Goal: Task Accomplishment & Management: Use online tool/utility

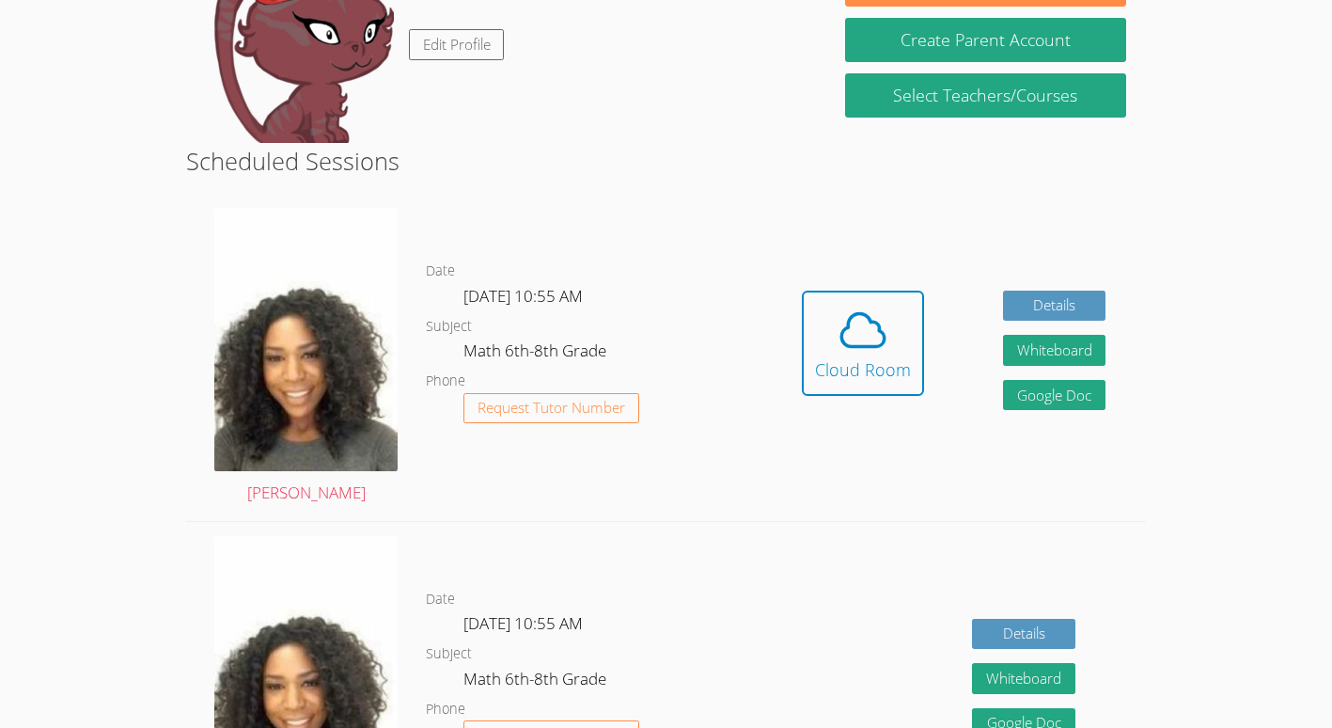
scroll to position [351, 0]
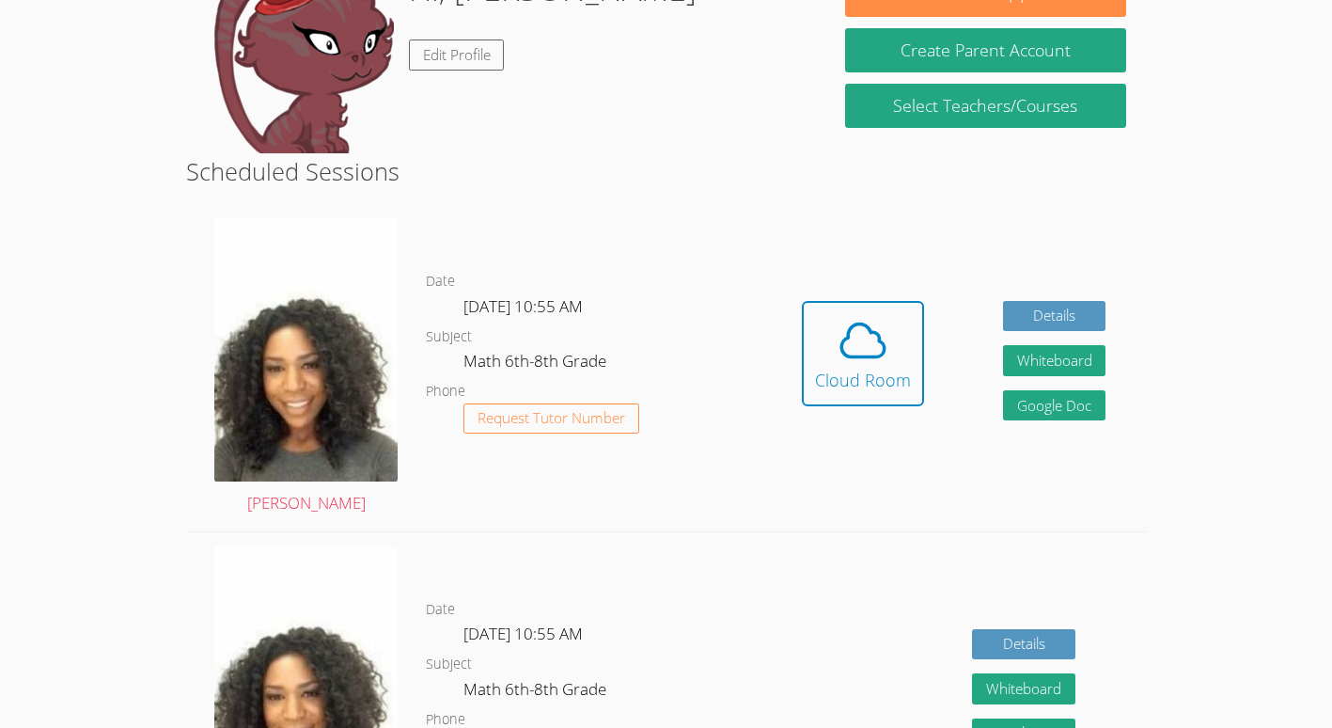
scroll to position [340, 0]
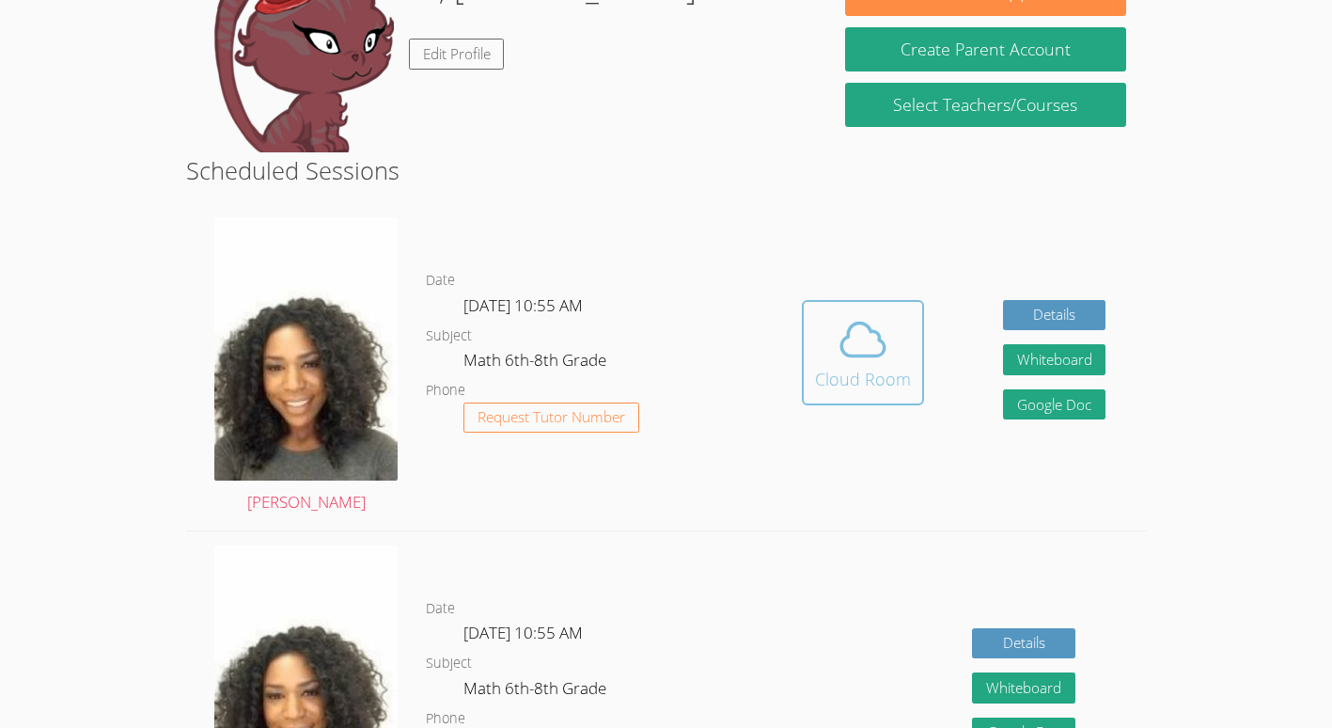
click at [871, 377] on div "Cloud Room" at bounding box center [863, 379] width 96 height 26
click at [869, 307] on button "Cloud Room" at bounding box center [863, 352] width 122 height 105
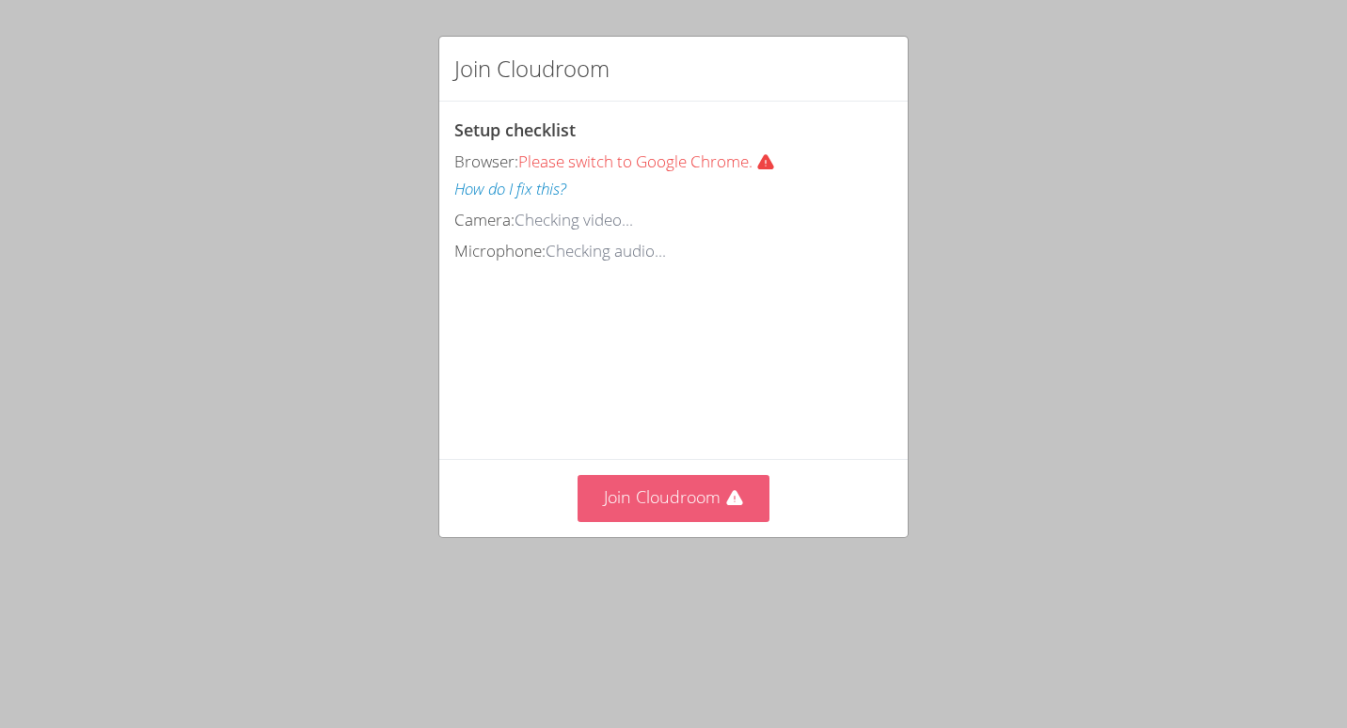
click at [666, 521] on button "Join Cloudroom" at bounding box center [673, 498] width 193 height 46
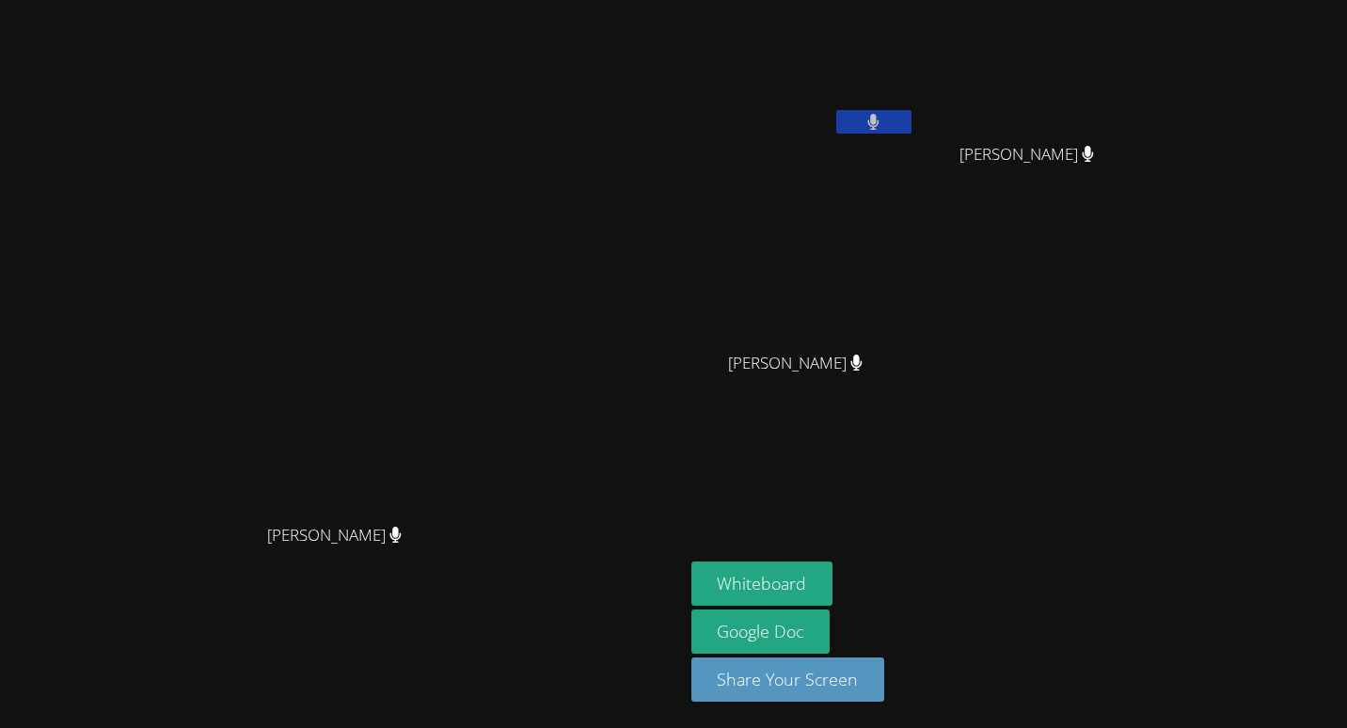
click at [323, 426] on video at bounding box center [341, 326] width 282 height 376
click at [329, 534] on span "[PERSON_NAME]" at bounding box center [334, 535] width 134 height 27
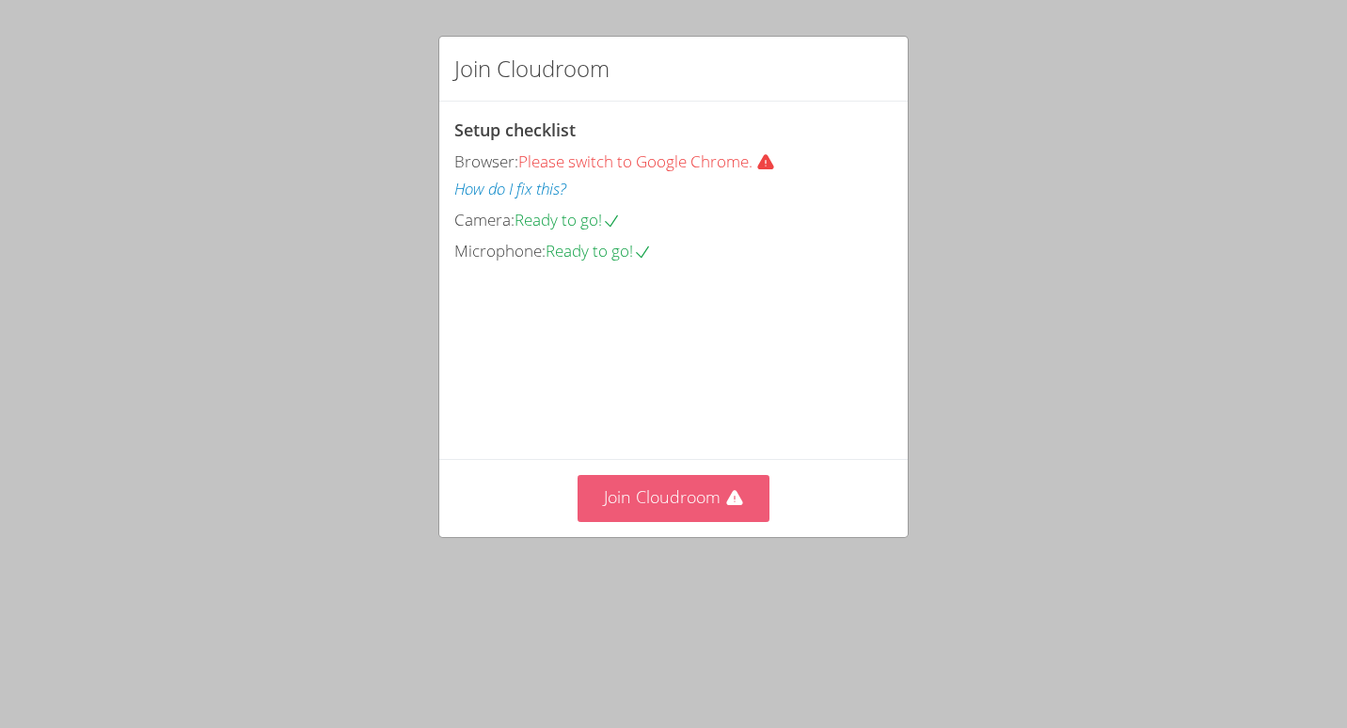
click at [666, 521] on button "Join Cloudroom" at bounding box center [673, 498] width 193 height 46
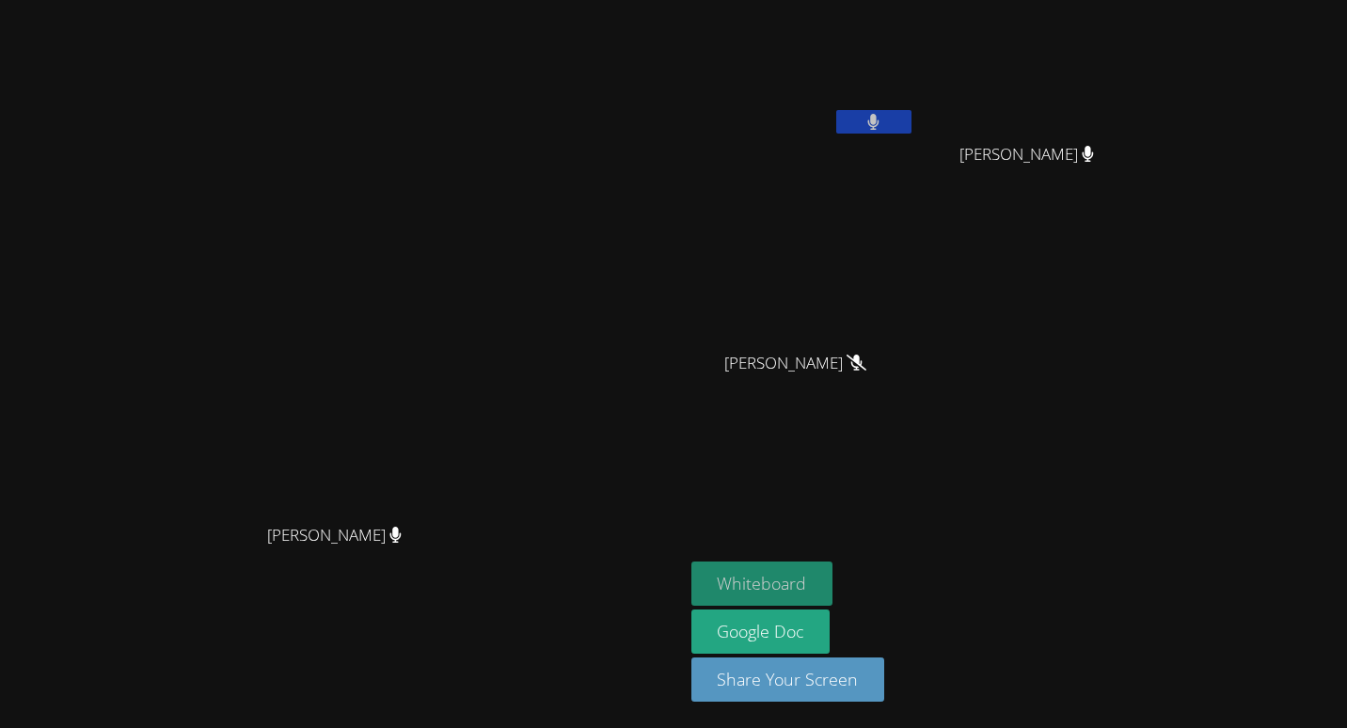
click at [833, 561] on button "Whiteboard" at bounding box center [762, 583] width 142 height 44
drag, startPoint x: 729, startPoint y: 326, endPoint x: 755, endPoint y: 211, distance: 118.6
click at [482, 211] on video at bounding box center [341, 326] width 282 height 376
click at [866, 360] on icon at bounding box center [856, 363] width 20 height 16
click at [911, 132] on button at bounding box center [873, 122] width 75 height 24
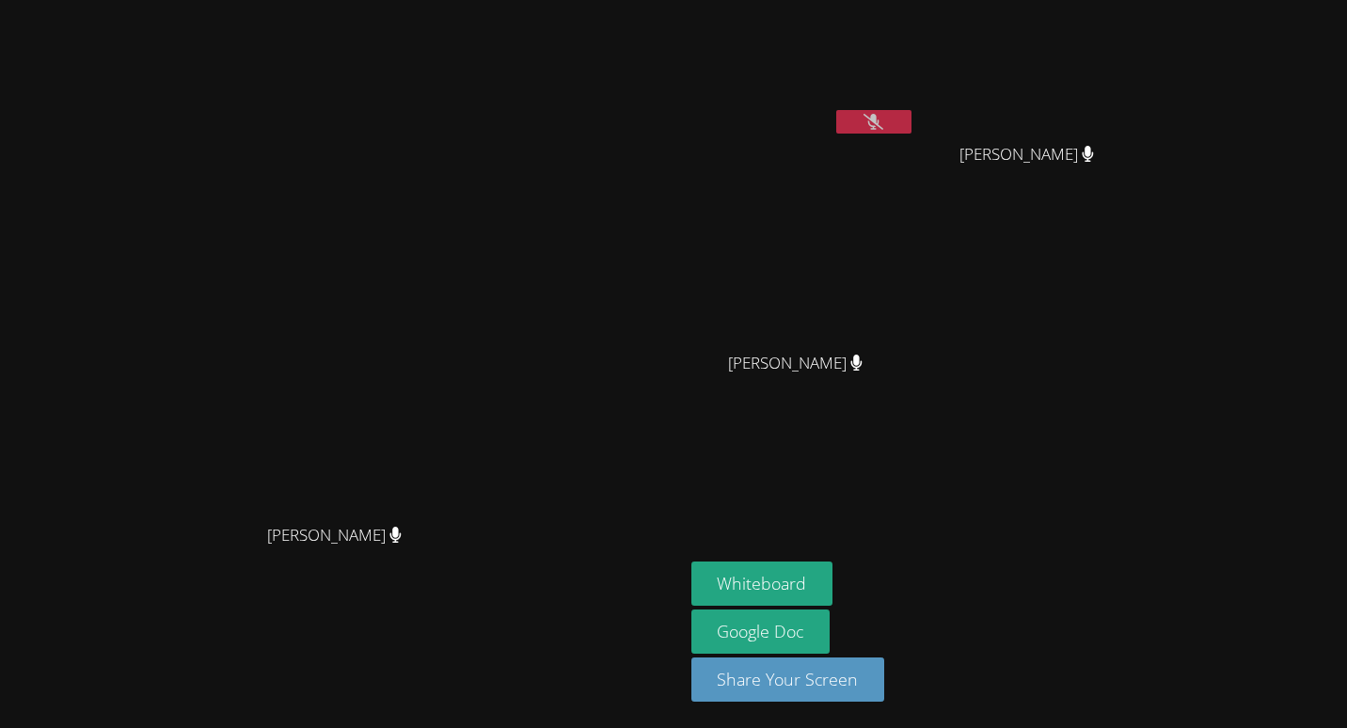
click at [911, 112] on button at bounding box center [873, 122] width 75 height 24
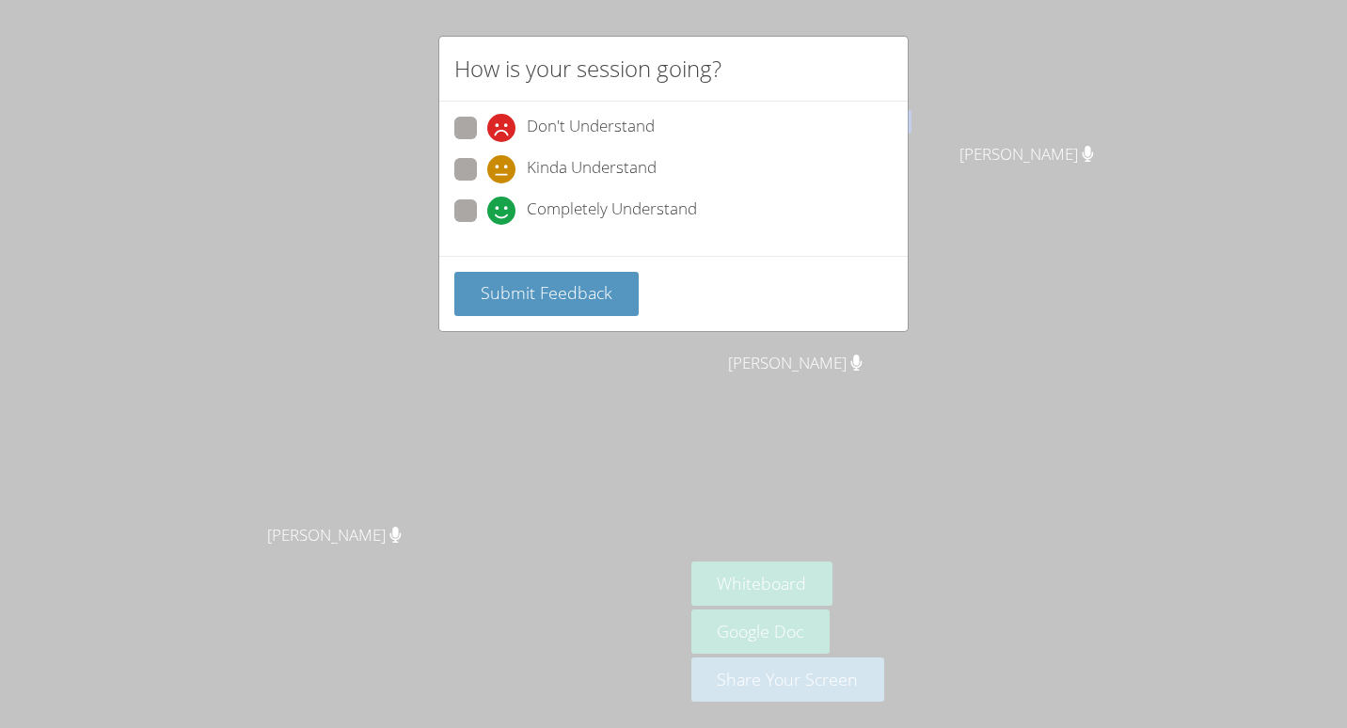
click at [596, 207] on span "Completely Understand" at bounding box center [612, 211] width 170 height 28
click at [503, 207] on input "Completely Understand" at bounding box center [495, 207] width 16 height 16
radio input "true"
click at [551, 267] on div "Submit Feedback" at bounding box center [673, 293] width 468 height 75
click at [540, 278] on button "Submit Feedback" at bounding box center [546, 294] width 184 height 44
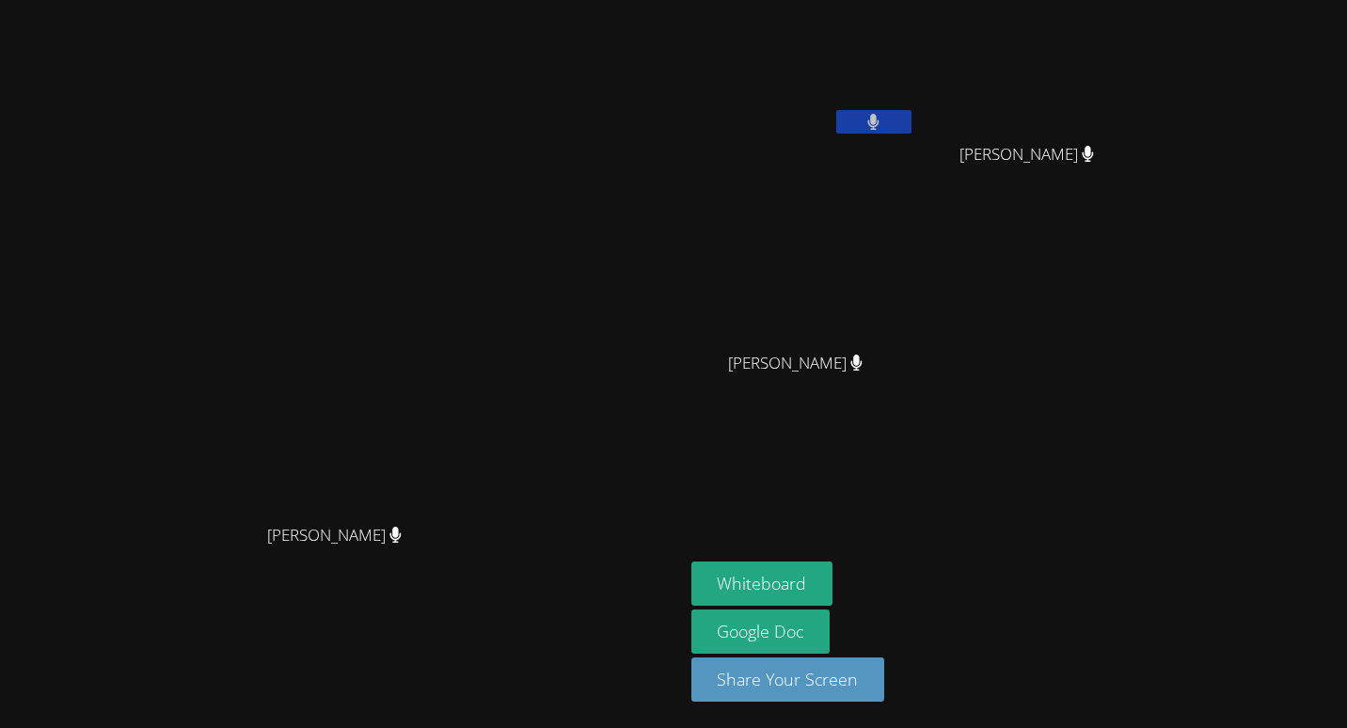
click at [515, 253] on video at bounding box center [342, 326] width 669 height 376
click at [614, 148] on video at bounding box center [342, 326] width 669 height 376
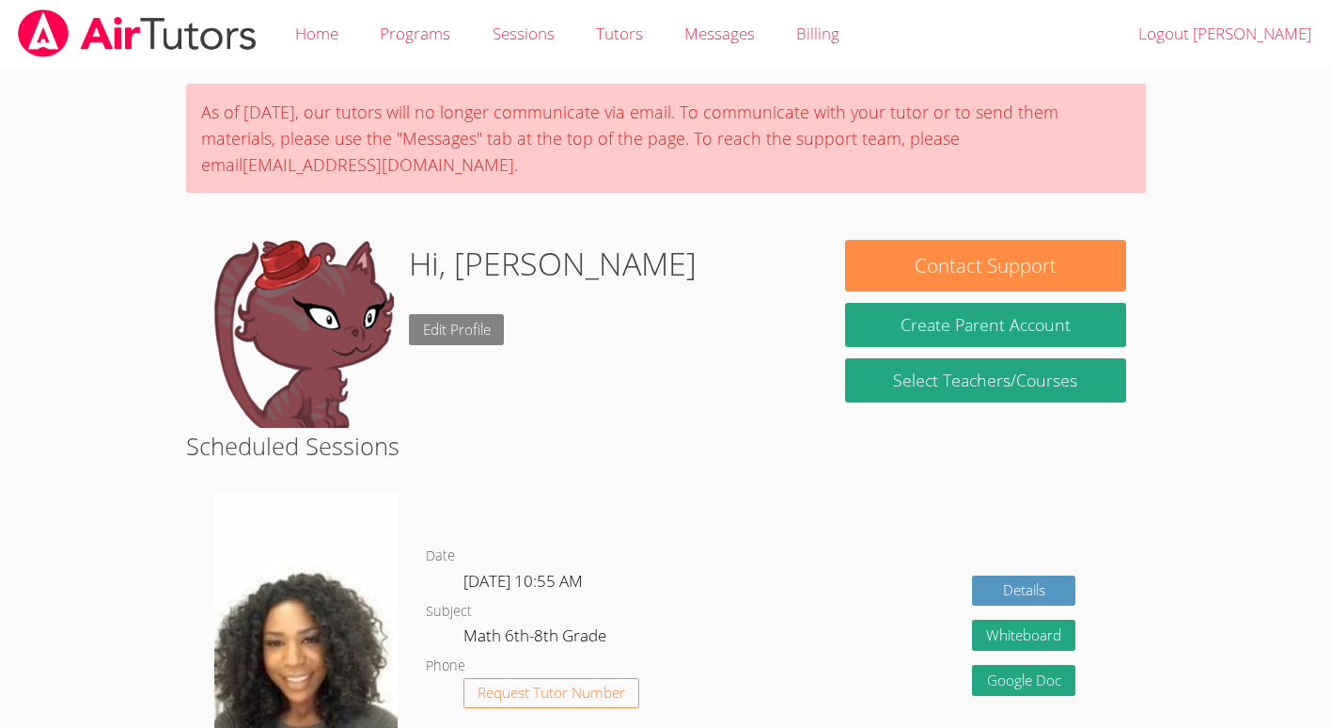
click at [431, 320] on link "Edit Profile" at bounding box center [457, 329] width 96 height 31
